Goal: Information Seeking & Learning: Learn about a topic

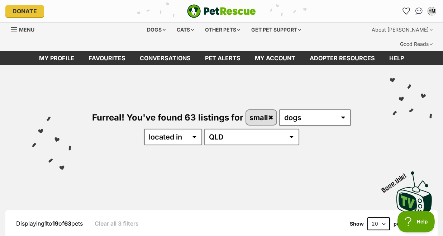
select select "40"
click option "40" at bounding box center [0, 0] width 0 height 0
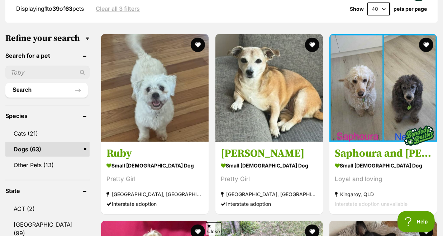
scroll to position [220, 0]
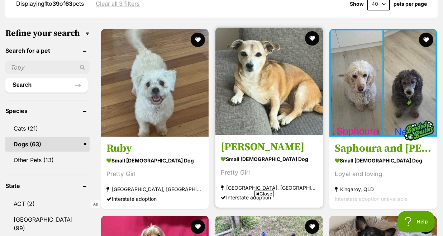
click at [299, 62] on img at bounding box center [269, 82] width 108 height 108
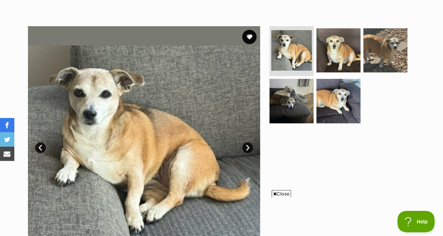
scroll to position [131, 0]
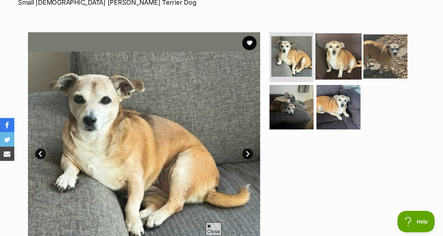
click at [341, 48] on img at bounding box center [338, 56] width 46 height 46
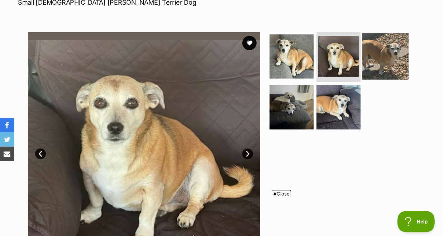
click at [371, 48] on img at bounding box center [385, 56] width 46 height 46
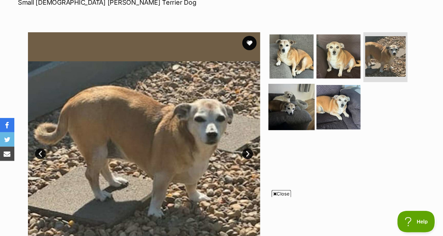
click at [286, 101] on img at bounding box center [291, 107] width 46 height 46
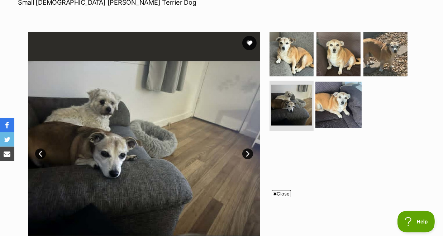
click at [335, 95] on img at bounding box center [338, 105] width 46 height 46
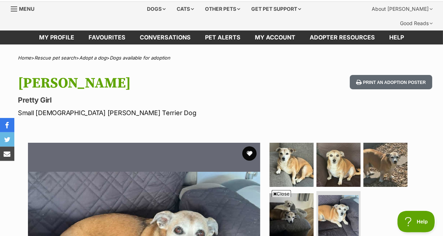
scroll to position [0, 0]
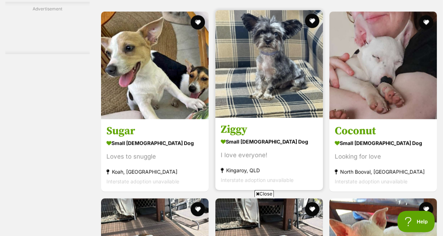
click at [241, 123] on h3 "Ziggy" at bounding box center [269, 130] width 97 height 14
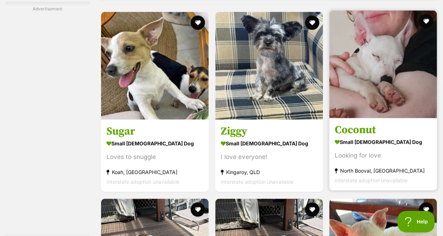
click at [363, 123] on h3 "Coconut" at bounding box center [383, 130] width 97 height 14
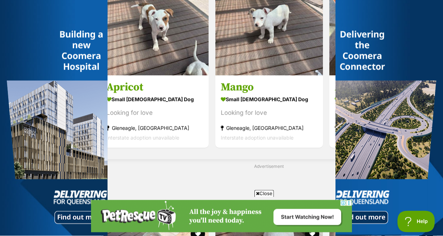
click at [257, 192] on icon at bounding box center [258, 193] width 4 height 5
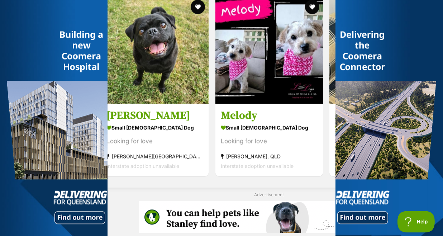
scroll to position [2055, 0]
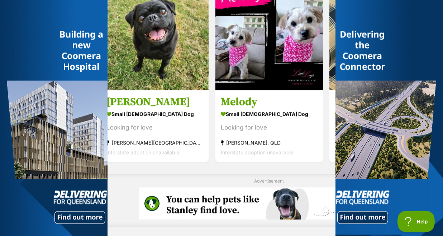
click at [318, 174] on div "Advertisement" at bounding box center [268, 200] width 337 height 53
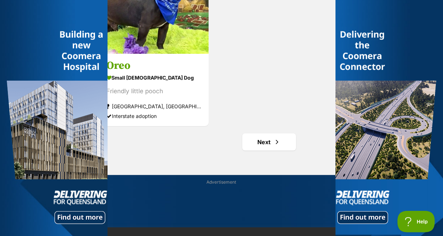
scroll to position [3238, 0]
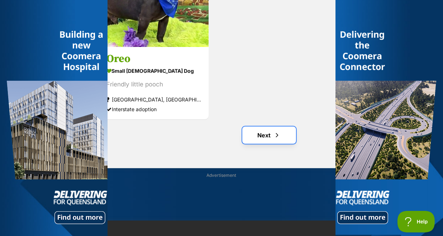
click at [265, 127] on link "Next" at bounding box center [269, 135] width 54 height 17
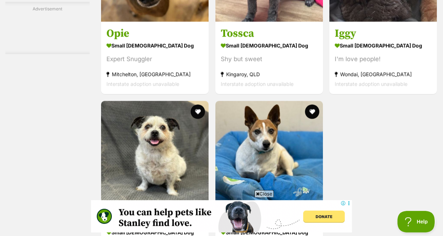
scroll to position [1752, 0]
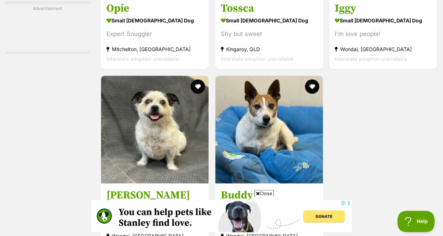
click at [256, 193] on icon at bounding box center [258, 193] width 4 height 5
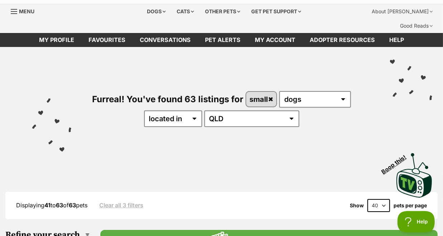
scroll to position [13, 0]
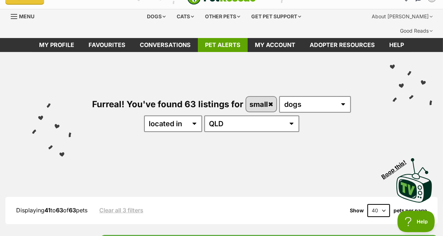
click at [219, 38] on link "Pet alerts" at bounding box center [223, 45] width 50 height 14
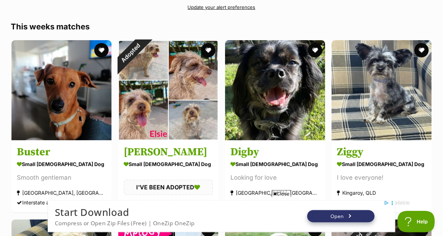
click at [275, 192] on icon at bounding box center [275, 193] width 4 height 5
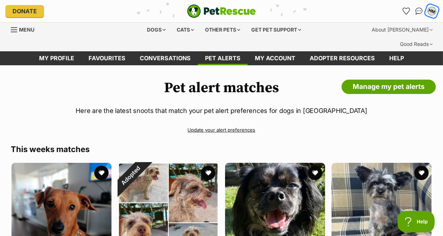
click at [433, 10] on div "HM" at bounding box center [431, 10] width 9 height 9
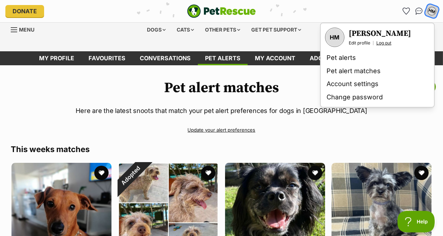
click at [384, 41] on link "Log out" at bounding box center [383, 43] width 15 height 6
